Goal: Task Accomplishment & Management: Use online tool/utility

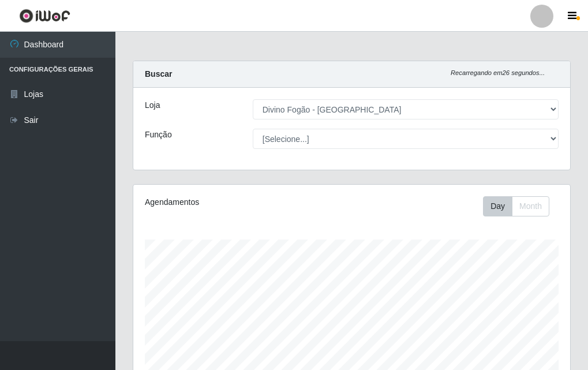
select select "499"
click at [349, 125] on div "Loja [Selecione...] Divino Fogão - Campina Grande Função [Selecione...] ASG ASG…" at bounding box center [351, 129] width 437 height 82
click at [356, 149] on div "Loja [Selecione...] Divino Fogão - Campina Grande Função [Selecione...] ASG ASG…" at bounding box center [351, 129] width 437 height 82
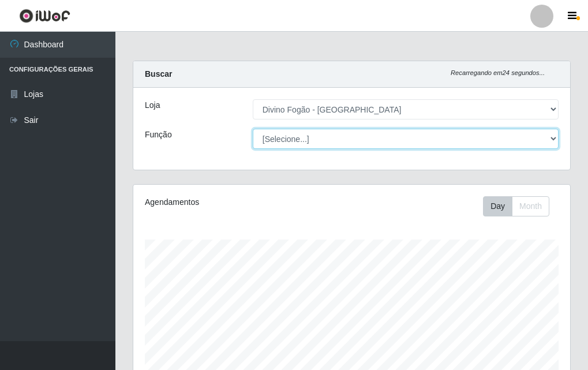
click at [363, 141] on select "[Selecione...] ASG ASG + ASG ++ Auxiliar de Cozinha Auxiliar de Cozinha + Auxil…" at bounding box center [406, 139] width 306 height 20
select select "9"
click at [253, 129] on select "[Selecione...] ASG ASG + ASG ++ Auxiliar de Cozinha Auxiliar de Cozinha + Auxil…" at bounding box center [406, 139] width 306 height 20
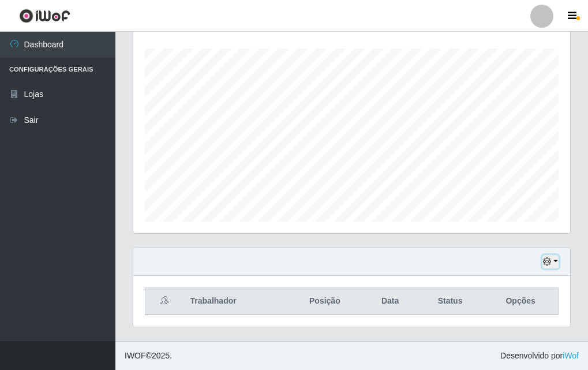
click at [554, 255] on button "button" at bounding box center [550, 261] width 16 height 13
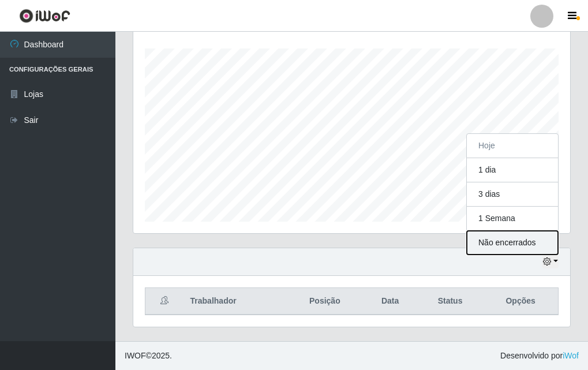
click at [510, 242] on button "Não encerrados" at bounding box center [512, 243] width 91 height 24
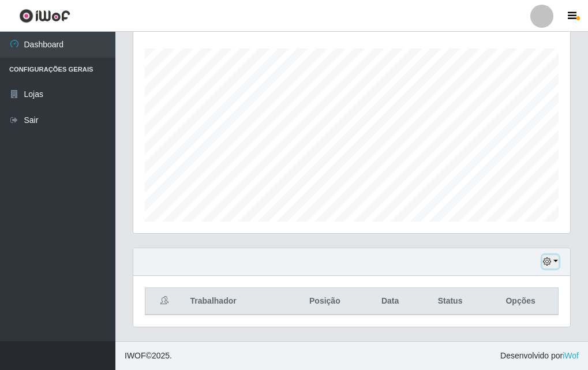
click at [555, 261] on button "button" at bounding box center [550, 261] width 16 height 13
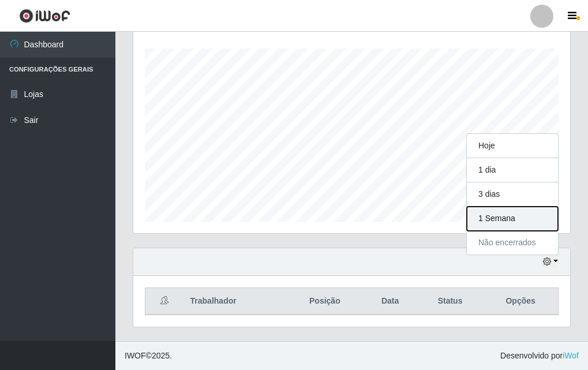
click at [524, 218] on button "1 Semana" at bounding box center [512, 218] width 91 height 24
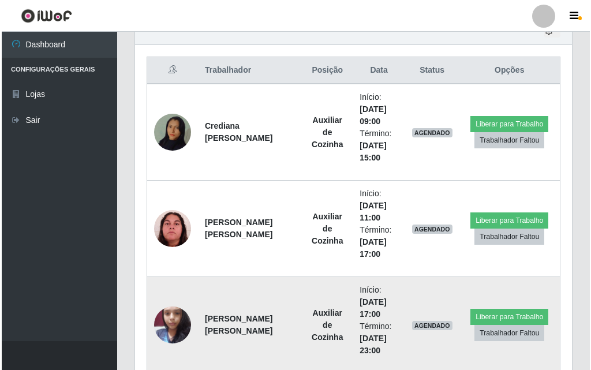
scroll to position [479, 0]
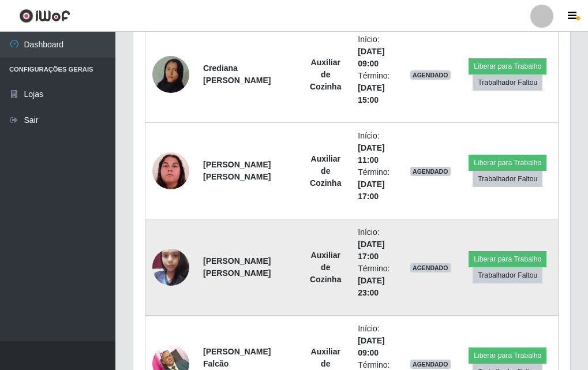
click at [325, 267] on td "Auxiliar de Cozinha" at bounding box center [325, 267] width 51 height 96
click at [164, 270] on img at bounding box center [170, 266] width 37 height 49
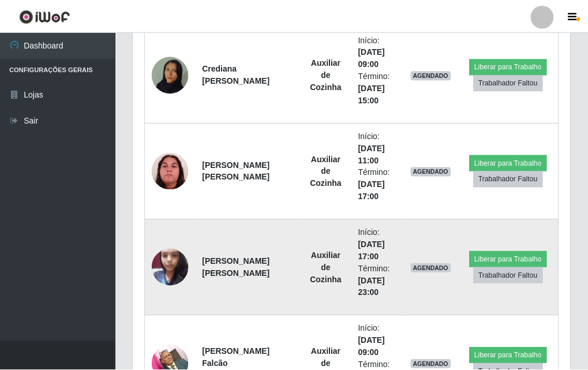
scroll to position [239, 431]
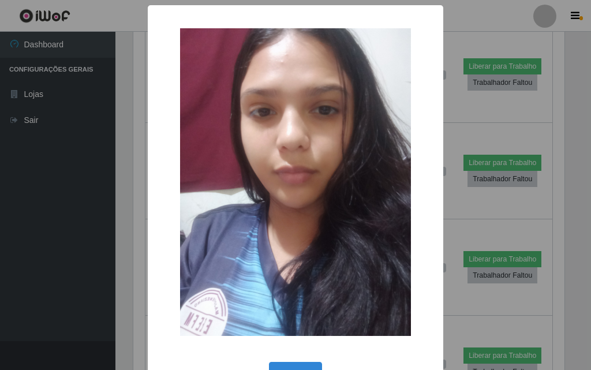
click at [148, 266] on div "× OK Cancel" at bounding box center [295, 204] width 295 height 398
click at [295, 358] on div "× OK Cancel" at bounding box center [295, 204] width 295 height 398
click at [296, 359] on div "OK Cancel" at bounding box center [295, 375] width 272 height 33
click at [292, 366] on button "OK" at bounding box center [296, 375] width 54 height 27
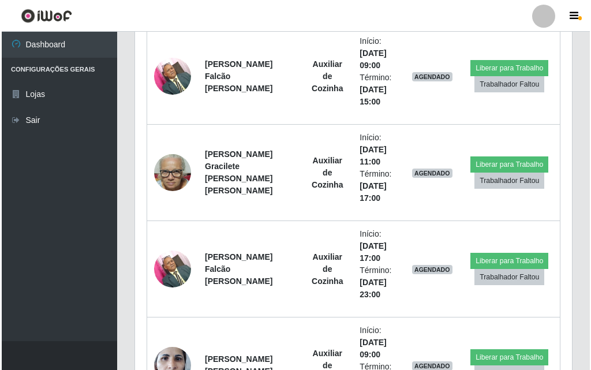
scroll to position [1633, 0]
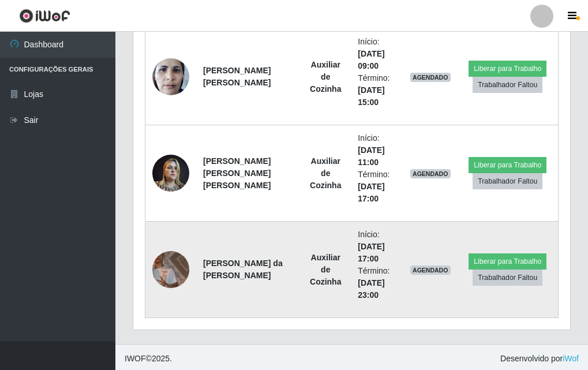
click at [174, 277] on img at bounding box center [170, 269] width 37 height 37
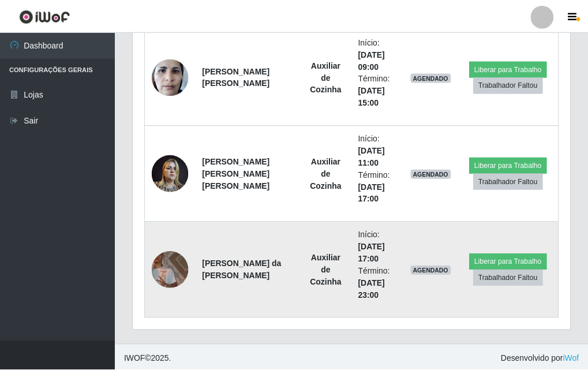
scroll to position [239, 431]
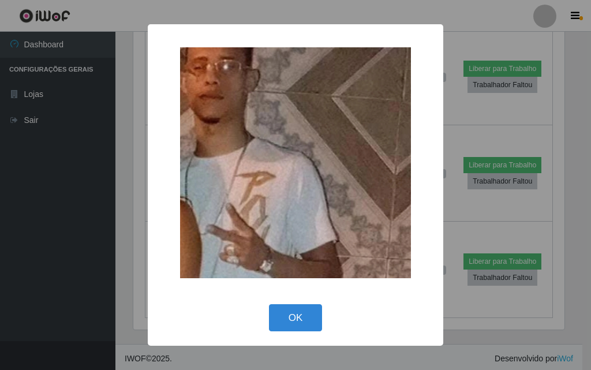
click at [284, 222] on img at bounding box center [295, 162] width 231 height 231
click at [314, 317] on button "OK" at bounding box center [296, 317] width 54 height 27
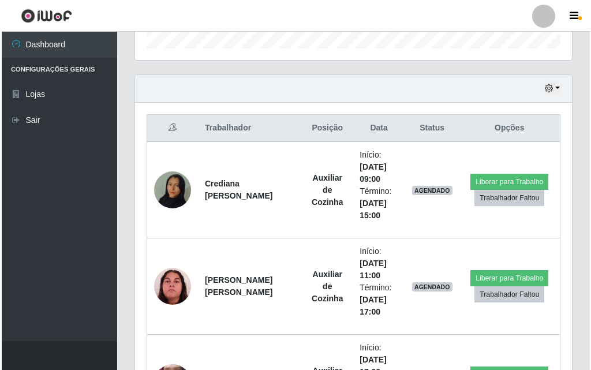
scroll to position [595, 0]
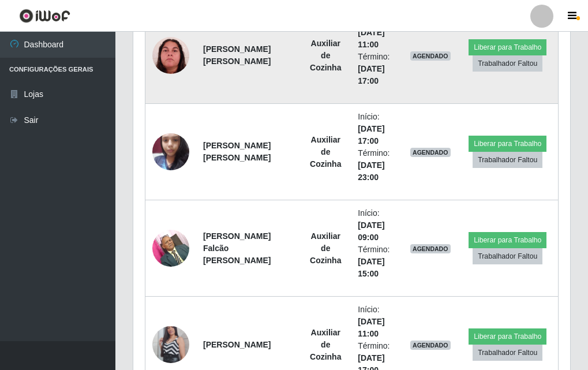
click at [166, 59] on img at bounding box center [170, 55] width 37 height 37
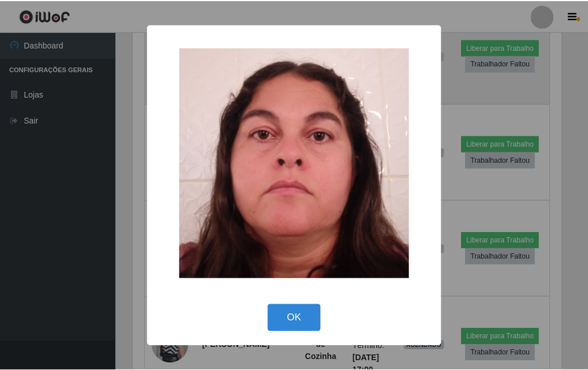
scroll to position [239, 431]
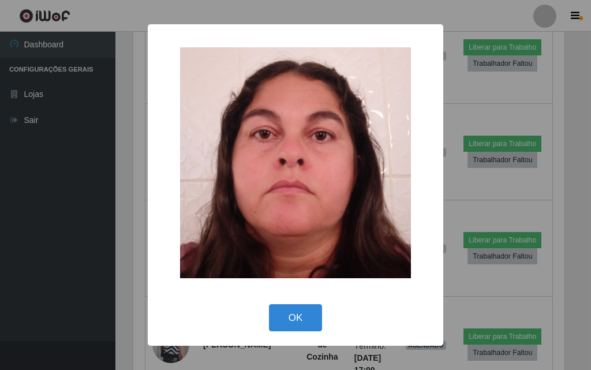
click at [107, 155] on div "× OK Cancel" at bounding box center [295, 185] width 591 height 370
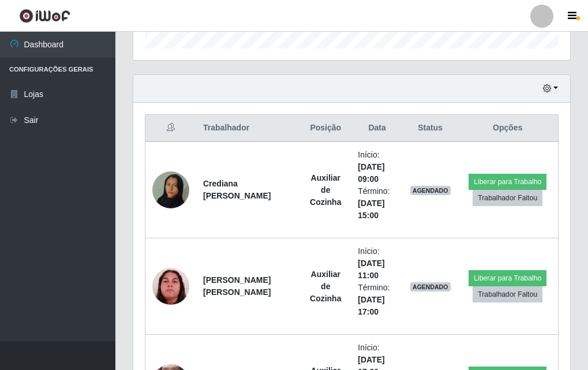
scroll to position [537, 0]
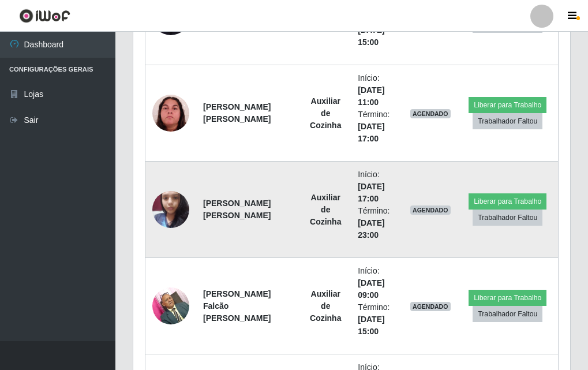
click at [262, 230] on td "[PERSON_NAME] [PERSON_NAME]" at bounding box center [248, 209] width 104 height 96
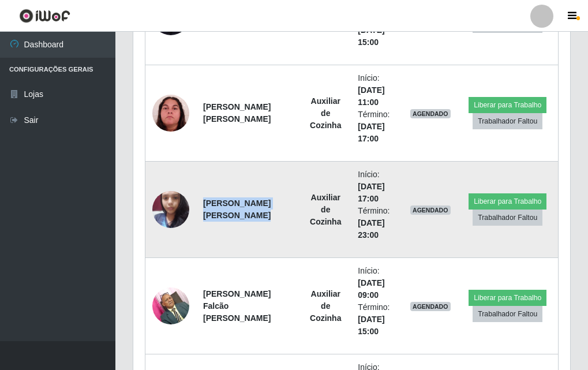
click at [262, 230] on td "[PERSON_NAME] [PERSON_NAME]" at bounding box center [248, 209] width 104 height 96
click at [230, 189] on td "[PERSON_NAME] [PERSON_NAME]" at bounding box center [248, 209] width 104 height 96
click at [233, 216] on td "[PERSON_NAME] [PERSON_NAME]" at bounding box center [248, 209] width 104 height 96
click at [165, 208] on img at bounding box center [170, 209] width 37 height 49
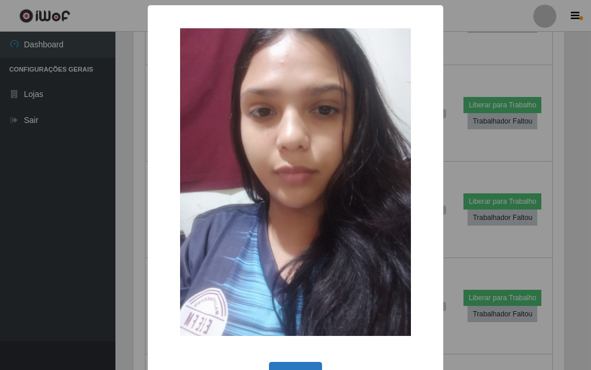
click at [310, 365] on button "OK" at bounding box center [296, 375] width 54 height 27
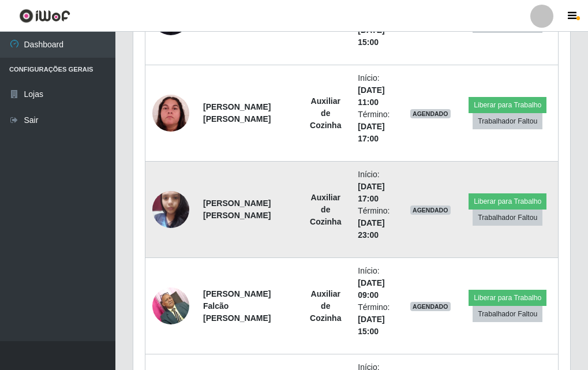
scroll to position [239, 437]
click at [185, 220] on img at bounding box center [170, 209] width 37 height 49
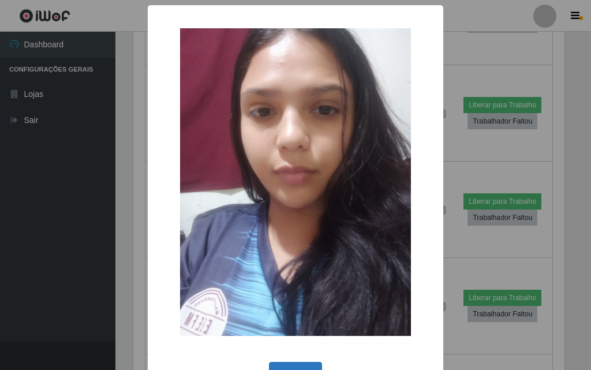
click at [285, 362] on button "OK" at bounding box center [296, 375] width 54 height 27
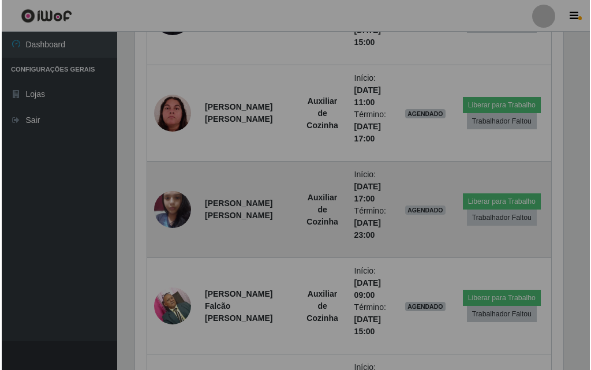
scroll to position [239, 437]
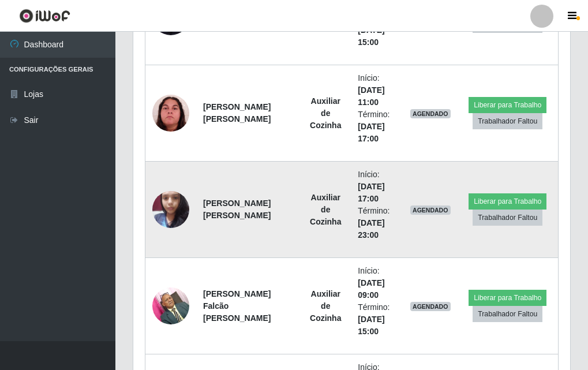
click at [179, 213] on img at bounding box center [170, 209] width 37 height 49
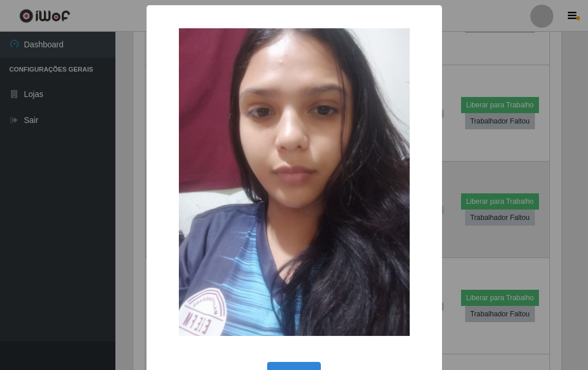
scroll to position [239, 431]
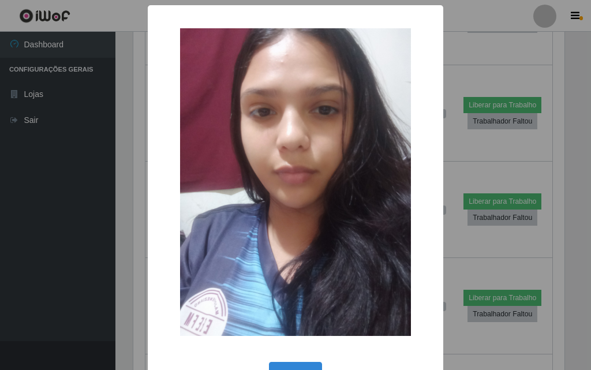
click at [277, 357] on div "× OK Cancel" at bounding box center [295, 204] width 295 height 398
click at [275, 359] on div "OK Cancel" at bounding box center [295, 375] width 272 height 33
click at [277, 366] on button "OK" at bounding box center [296, 375] width 54 height 27
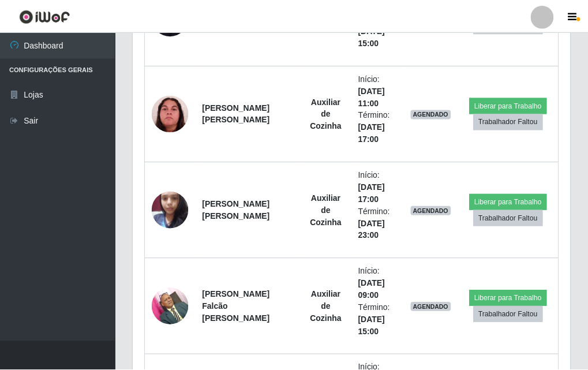
scroll to position [239, 437]
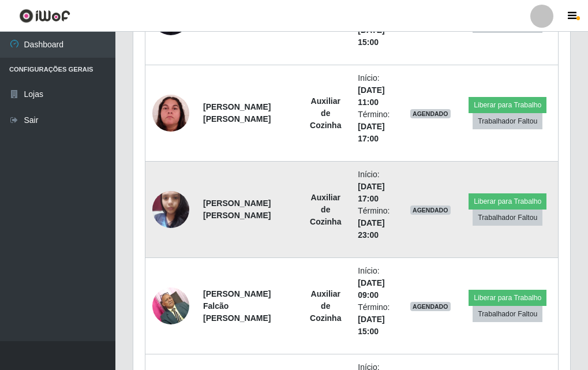
click at [221, 220] on strong "[PERSON_NAME] [PERSON_NAME]" at bounding box center [236, 208] width 67 height 21
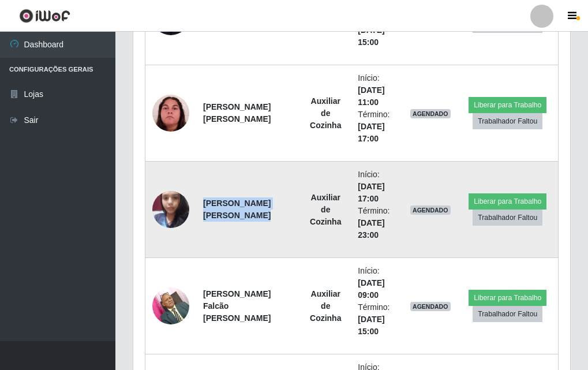
click at [221, 220] on strong "[PERSON_NAME] [PERSON_NAME]" at bounding box center [236, 208] width 67 height 21
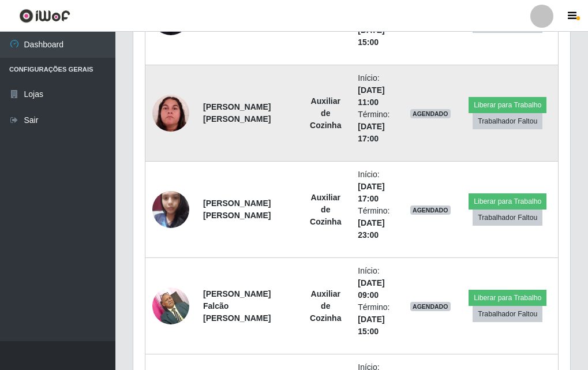
click at [179, 116] on img at bounding box center [170, 113] width 37 height 37
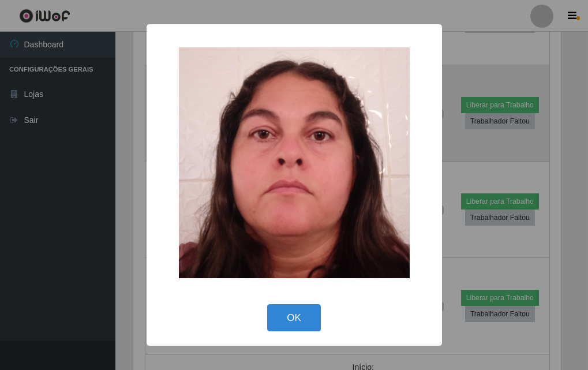
scroll to position [239, 431]
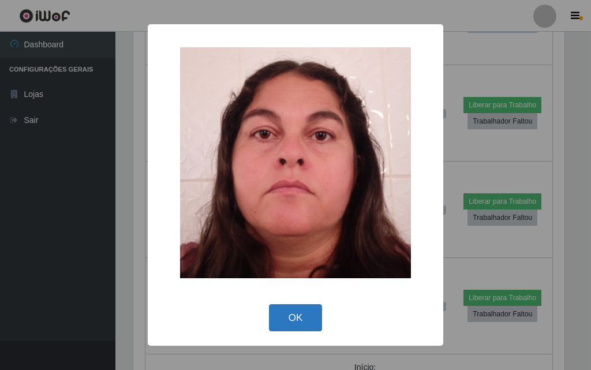
click at [320, 313] on button "OK" at bounding box center [296, 317] width 54 height 27
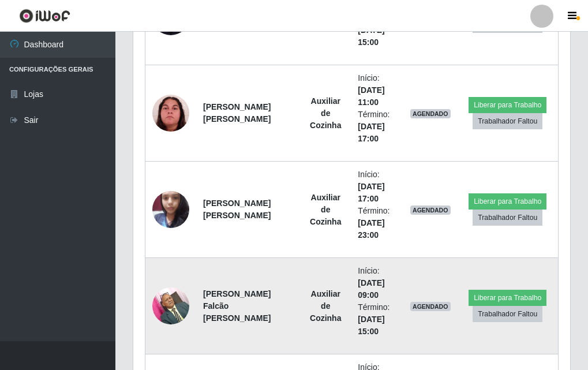
scroll to position [239, 437]
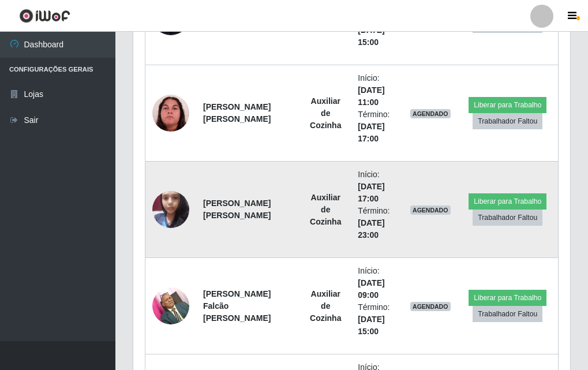
click at [235, 213] on td "[PERSON_NAME] [PERSON_NAME]" at bounding box center [248, 209] width 104 height 96
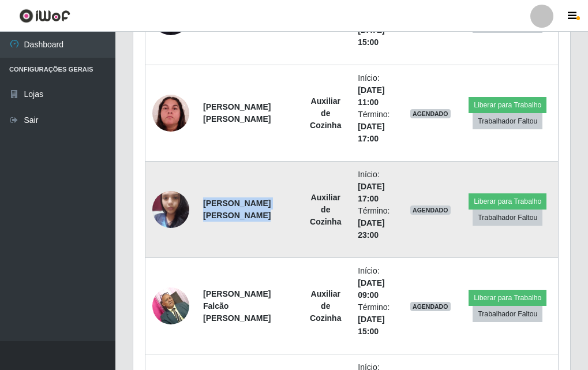
click at [232, 214] on td "[PERSON_NAME] [PERSON_NAME]" at bounding box center [248, 209] width 104 height 96
click at [254, 214] on td "[PERSON_NAME] [PERSON_NAME]" at bounding box center [248, 209] width 104 height 96
click at [224, 217] on td "[PERSON_NAME] [PERSON_NAME]" at bounding box center [248, 209] width 104 height 96
click at [268, 236] on td "[PERSON_NAME] [PERSON_NAME]" at bounding box center [248, 209] width 104 height 96
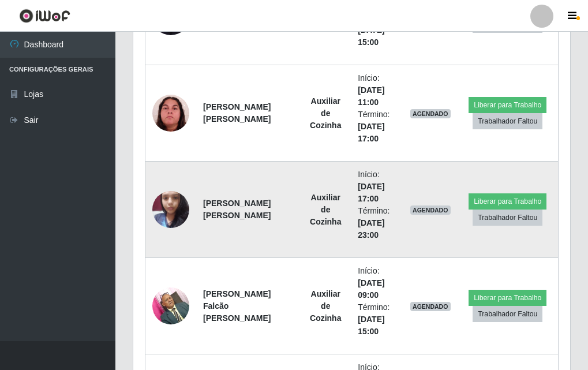
click at [268, 236] on td "[PERSON_NAME] [PERSON_NAME]" at bounding box center [248, 209] width 104 height 96
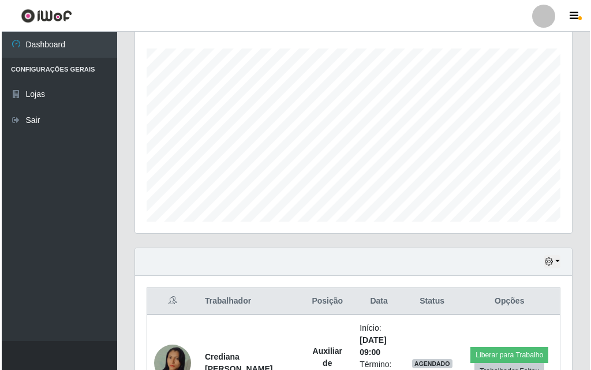
scroll to position [537, 0]
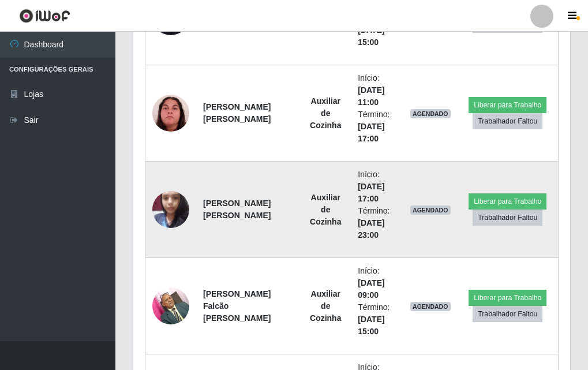
click at [168, 193] on img at bounding box center [170, 209] width 37 height 49
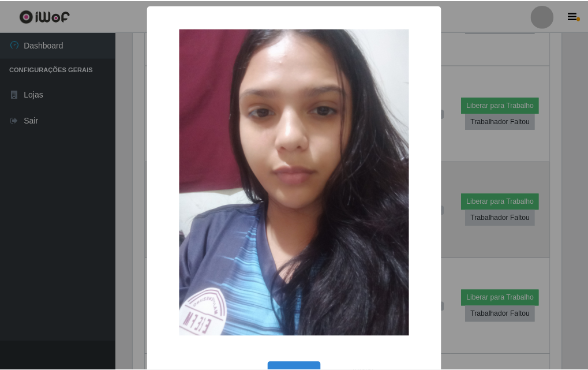
scroll to position [239, 431]
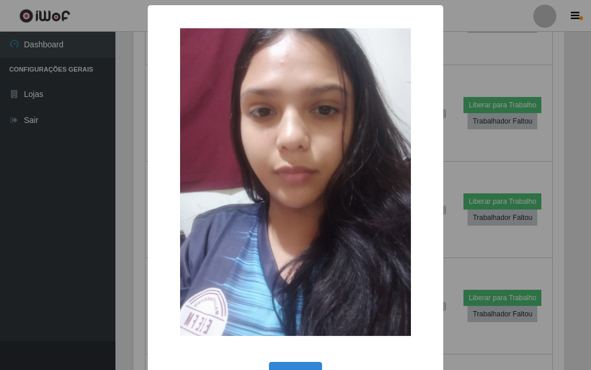
click at [131, 217] on div "× OK Cancel" at bounding box center [295, 185] width 591 height 370
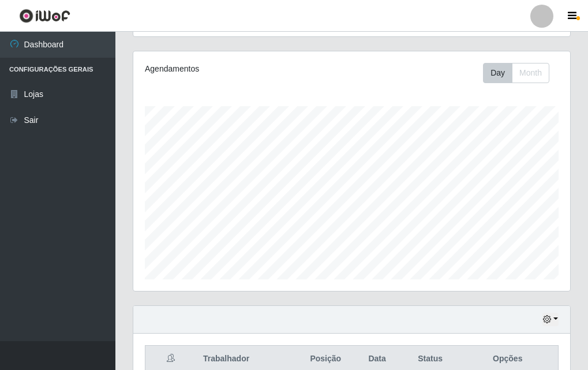
scroll to position [0, 0]
